Goal: Information Seeking & Learning: Learn about a topic

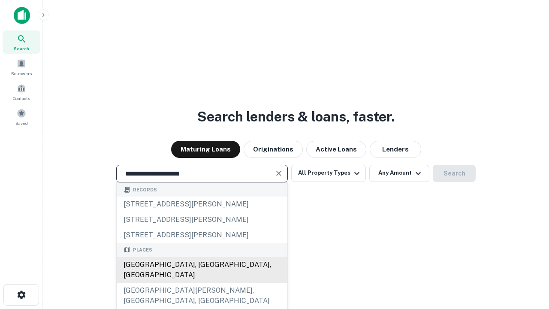
click at [202, 283] on div "[GEOGRAPHIC_DATA], [GEOGRAPHIC_DATA], [GEOGRAPHIC_DATA]" at bounding box center [202, 270] width 171 height 26
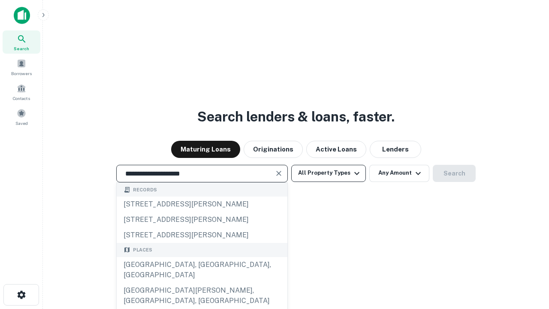
type input "**********"
click at [329, 173] on button "All Property Types" at bounding box center [328, 173] width 75 height 17
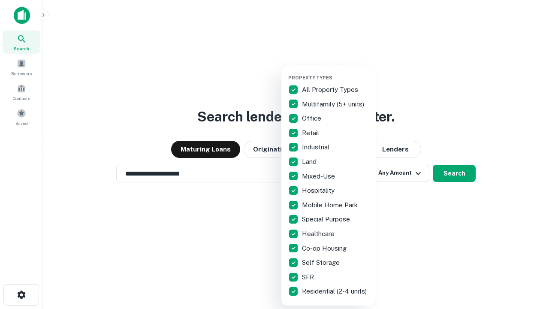
click at [336, 72] on button "button" at bounding box center [335, 72] width 94 height 0
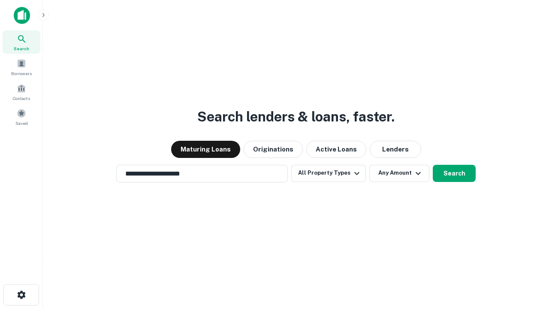
scroll to position [13, 0]
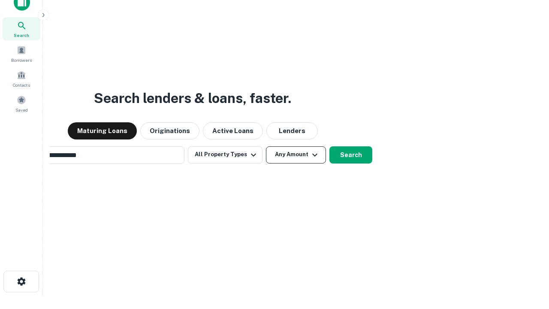
click at [266, 146] on button "Any Amount" at bounding box center [296, 154] width 60 height 17
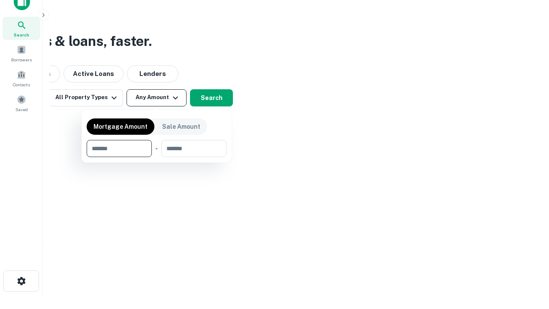
type input "*******"
click at [157, 157] on button "button" at bounding box center [157, 157] width 140 height 0
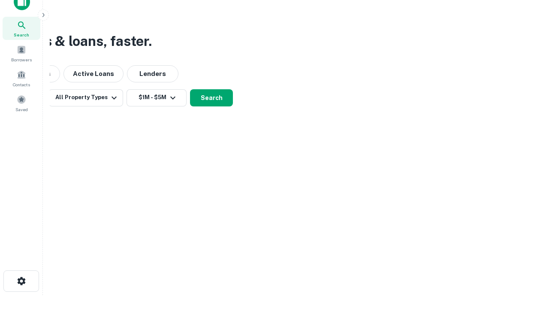
scroll to position [13, 0]
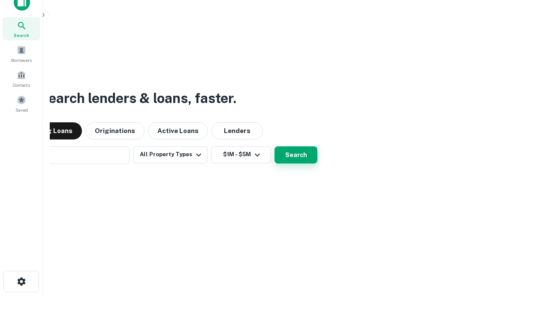
click at [275, 146] on button "Search" at bounding box center [296, 154] width 43 height 17
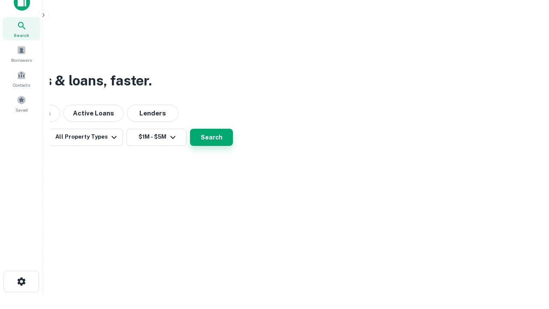
scroll to position [14, 0]
